Goal: Find specific page/section: Find specific page/section

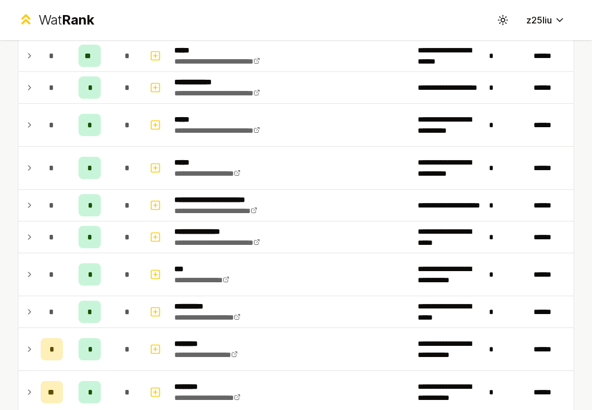
scroll to position [55, 0]
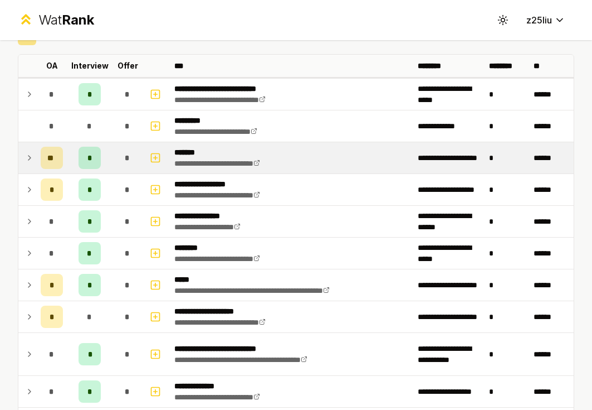
click at [34, 163] on td at bounding box center [27, 157] width 18 height 31
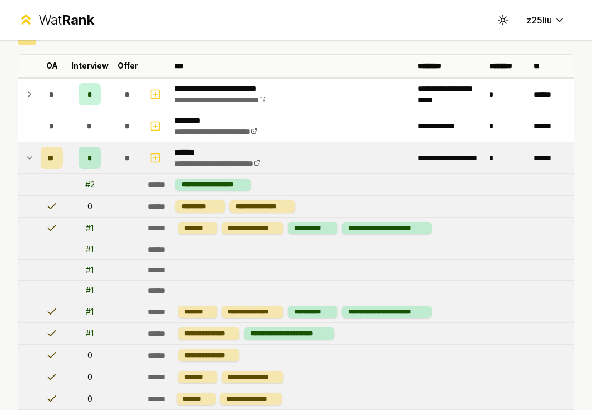
click at [31, 152] on icon at bounding box center [29, 157] width 9 height 13
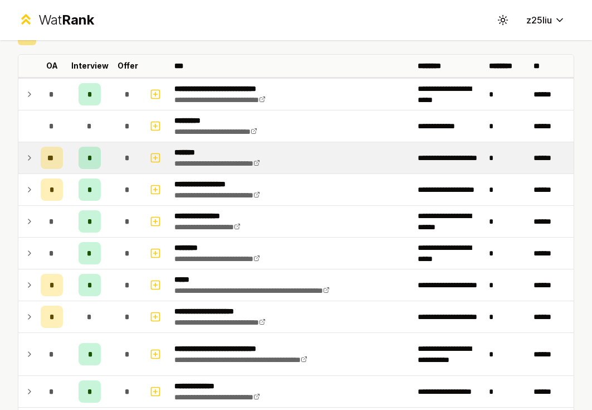
click at [31, 152] on icon at bounding box center [29, 157] width 9 height 13
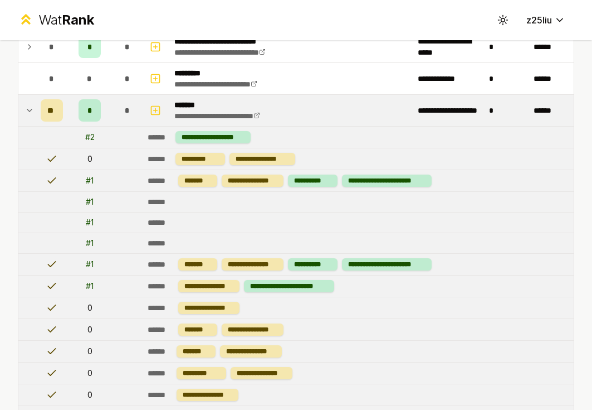
scroll to position [93, 0]
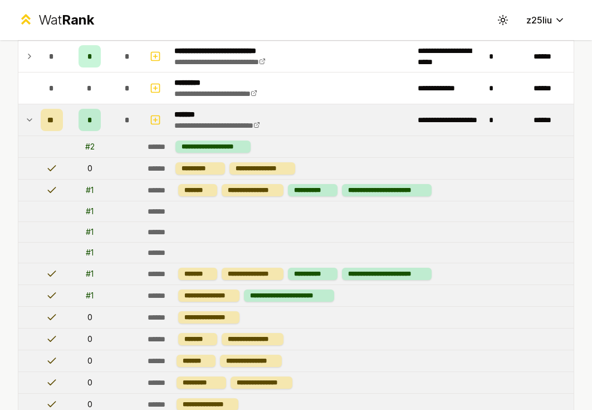
click at [26, 118] on icon at bounding box center [29, 119] width 9 height 13
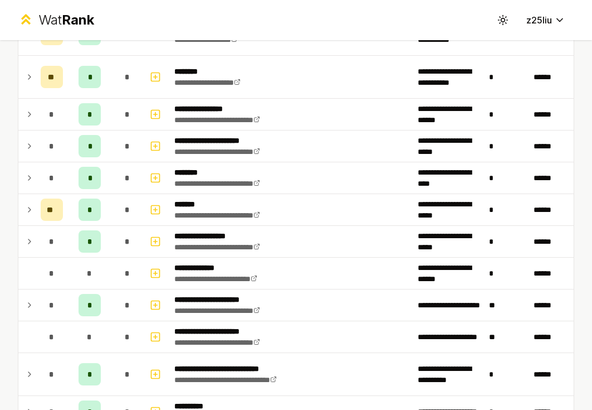
scroll to position [762, 0]
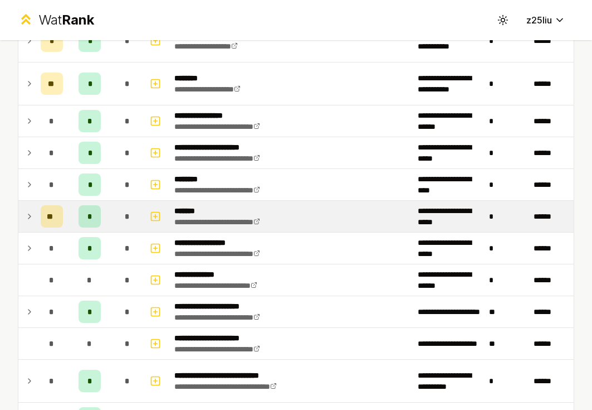
click at [29, 218] on icon at bounding box center [29, 216] width 9 height 13
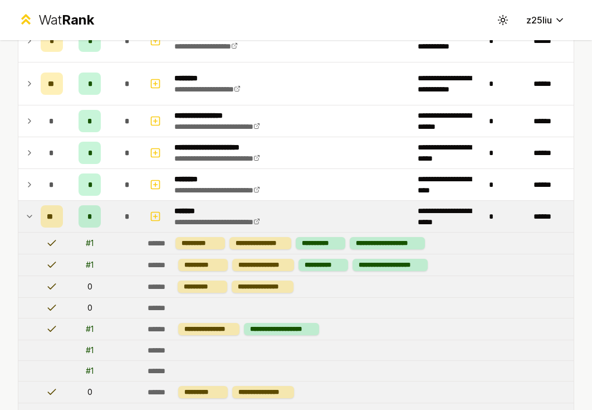
click at [28, 215] on icon at bounding box center [29, 216] width 4 height 2
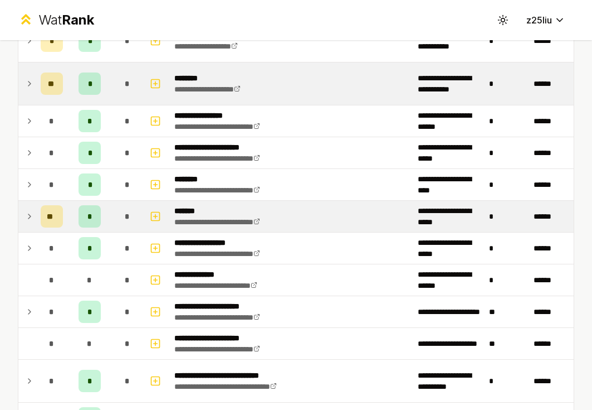
click at [22, 83] on td at bounding box center [27, 83] width 18 height 42
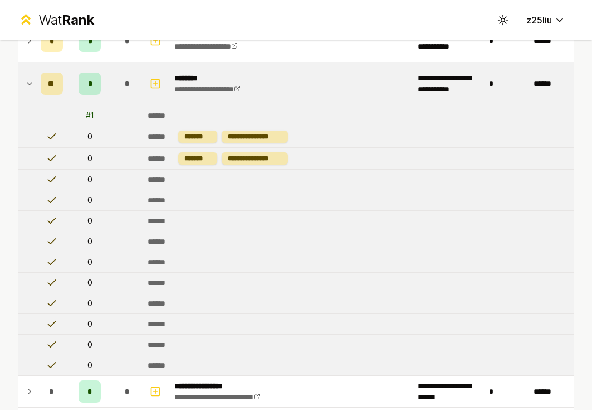
click at [28, 88] on icon at bounding box center [29, 83] width 9 height 13
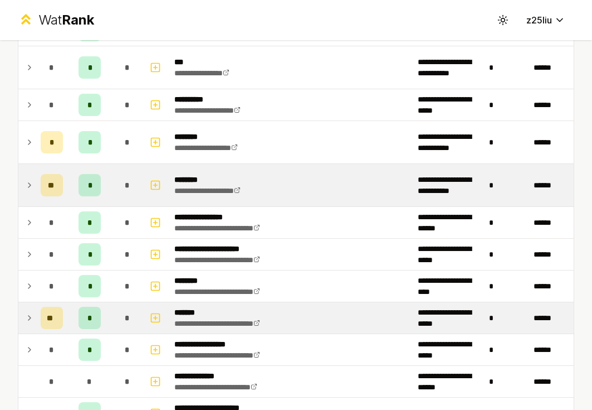
scroll to position [659, 0]
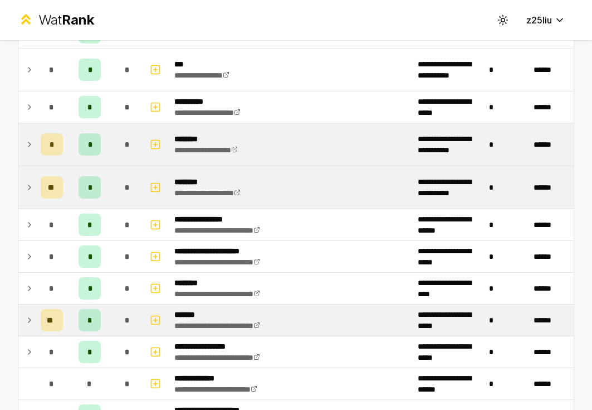
click at [25, 138] on icon at bounding box center [29, 144] width 9 height 13
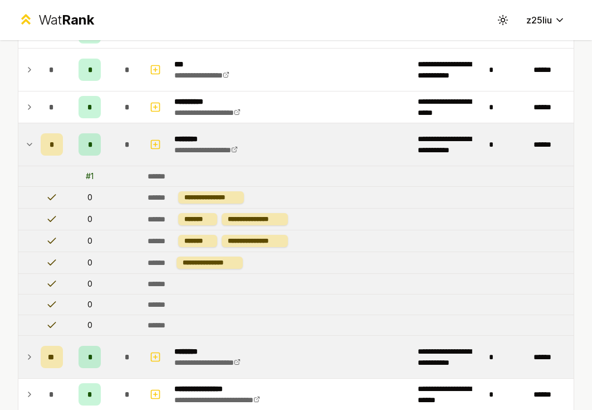
click at [27, 141] on icon at bounding box center [29, 144] width 9 height 13
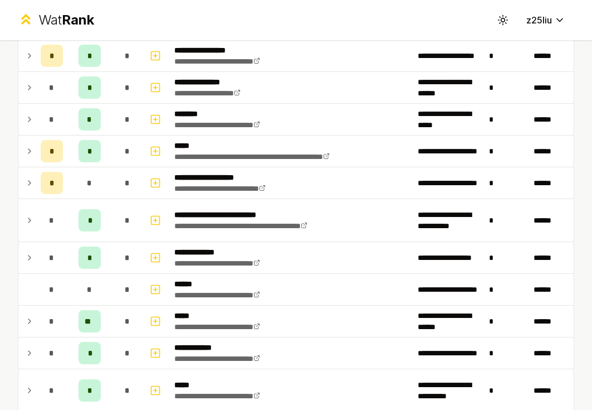
scroll to position [0, 0]
